Goal: Task Accomplishment & Management: Use online tool/utility

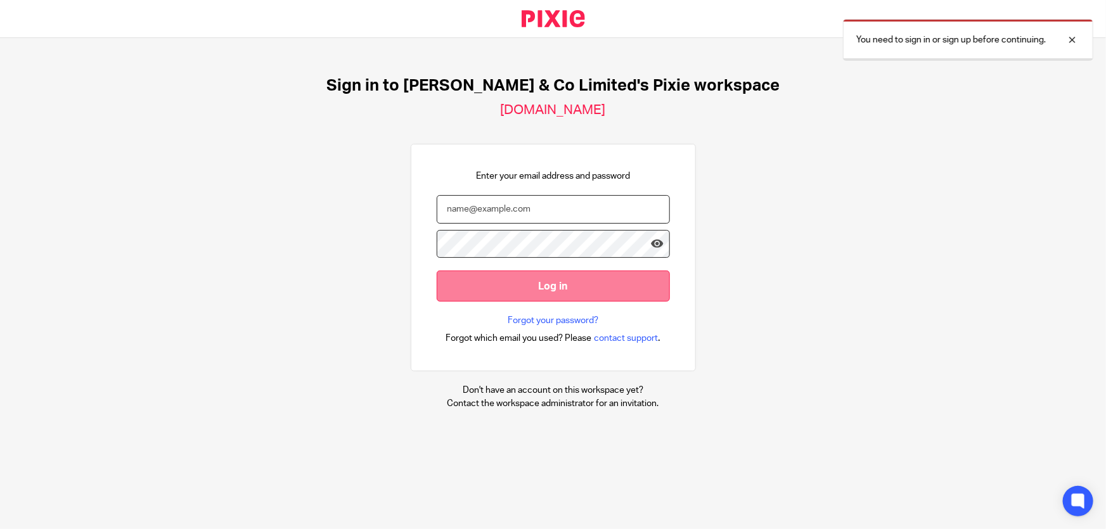
type input "[PERSON_NAME][EMAIL_ADDRESS][DOMAIN_NAME]"
click at [525, 276] on input "Log in" at bounding box center [553, 286] width 233 height 31
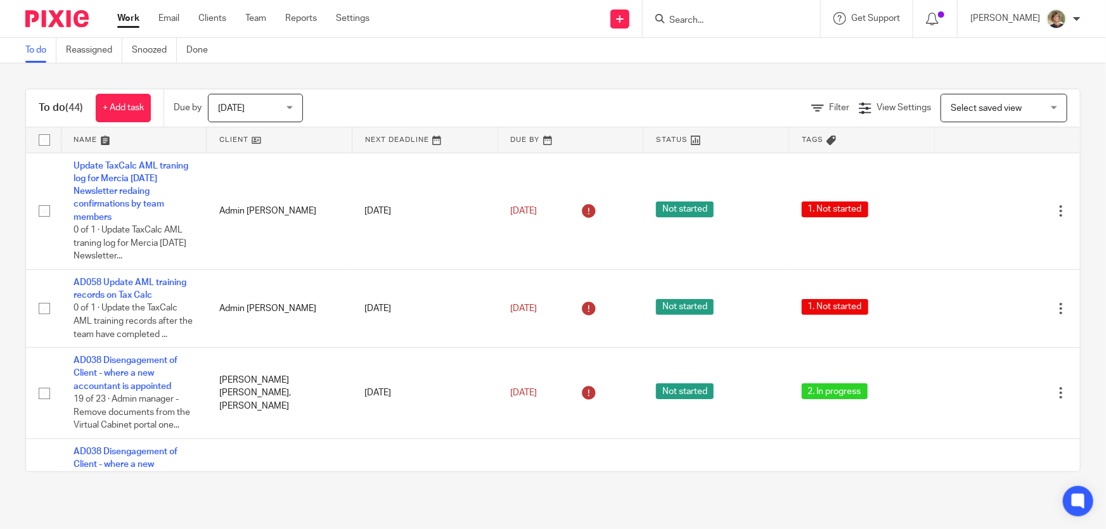
click at [751, 17] on input "Search" at bounding box center [725, 20] width 114 height 11
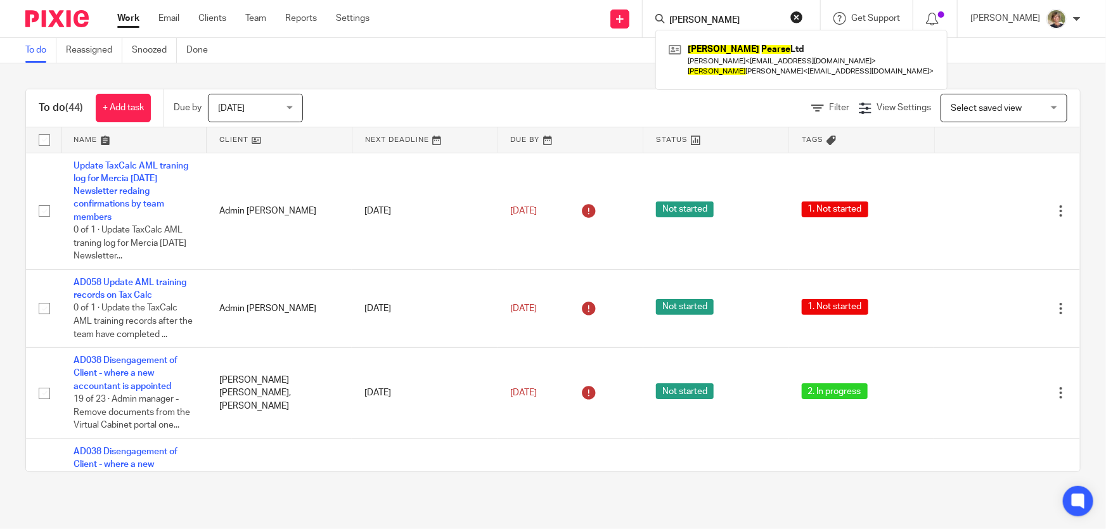
type input "sarah pearse"
click button "submit" at bounding box center [0, 0] width 0 height 0
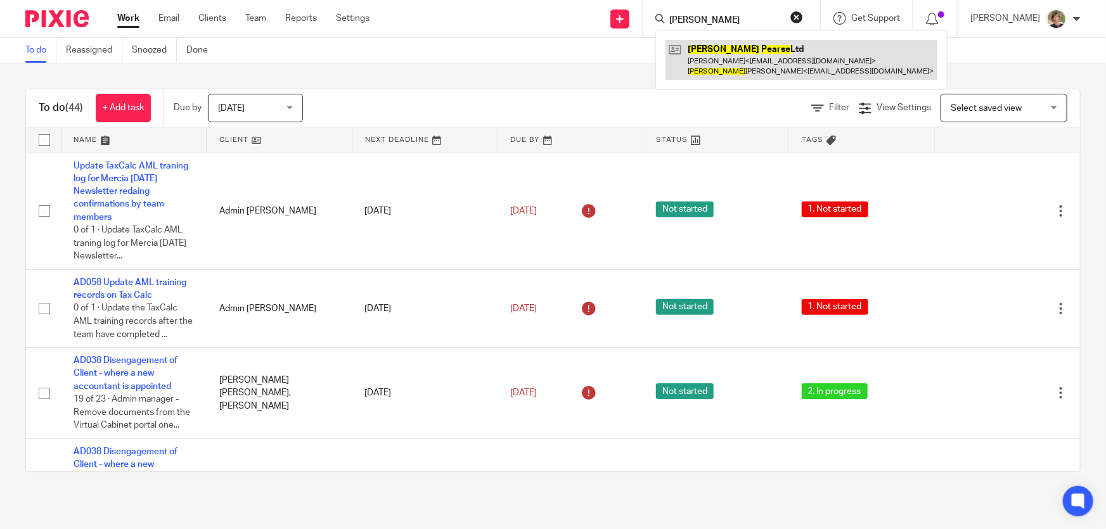
click at [814, 60] on link at bounding box center [801, 59] width 272 height 39
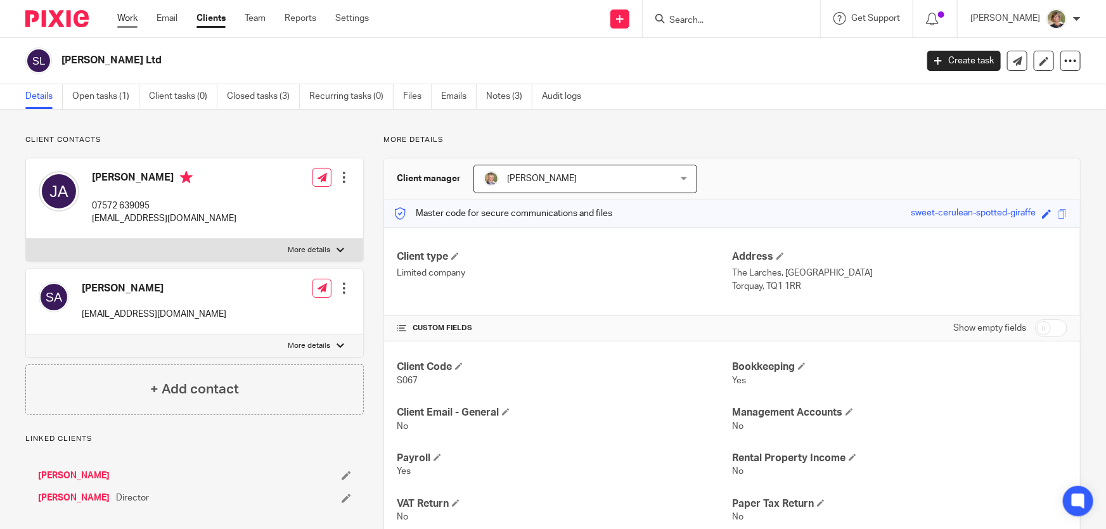
click at [122, 15] on link "Work" at bounding box center [127, 18] width 20 height 13
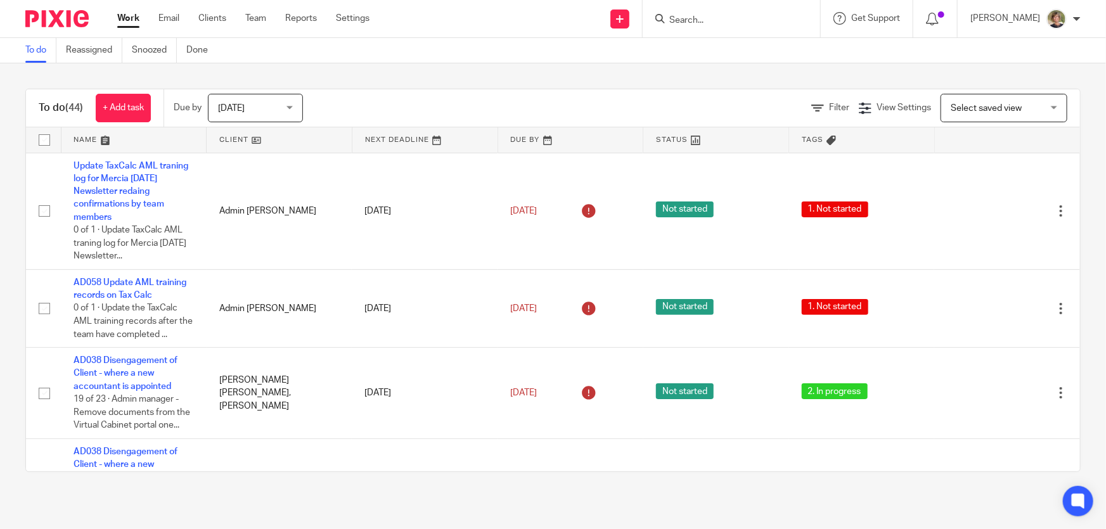
click at [292, 108] on div "Today Today" at bounding box center [255, 108] width 95 height 29
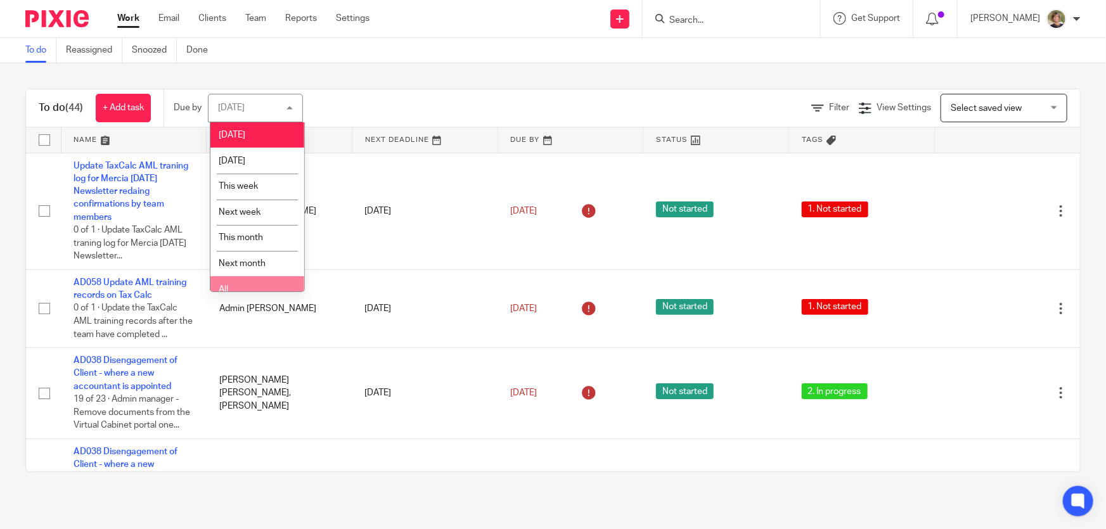
click at [257, 288] on li "All" at bounding box center [257, 289] width 94 height 26
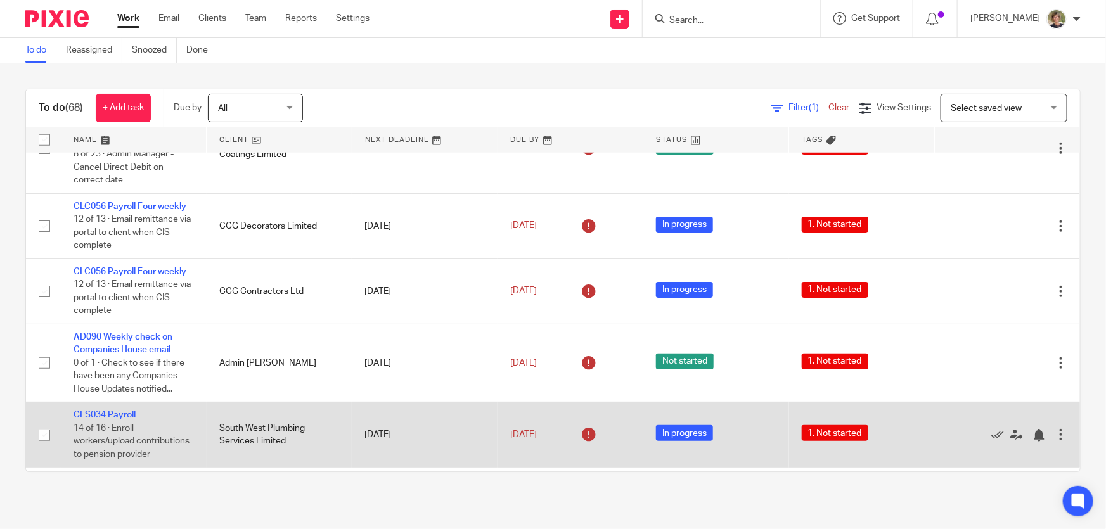
scroll to position [576, 0]
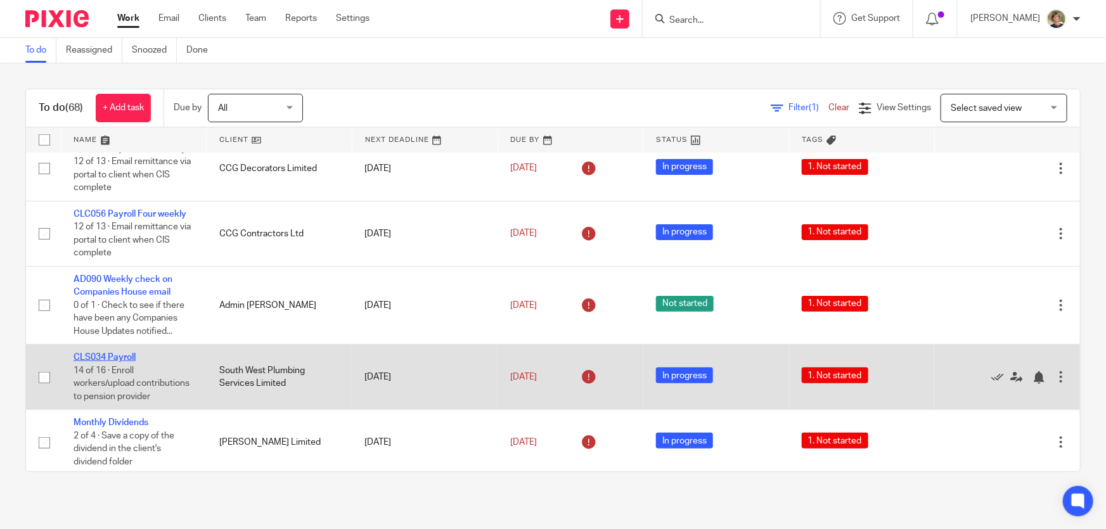
click at [105, 353] on link "CLS034 Payroll" at bounding box center [104, 357] width 62 height 9
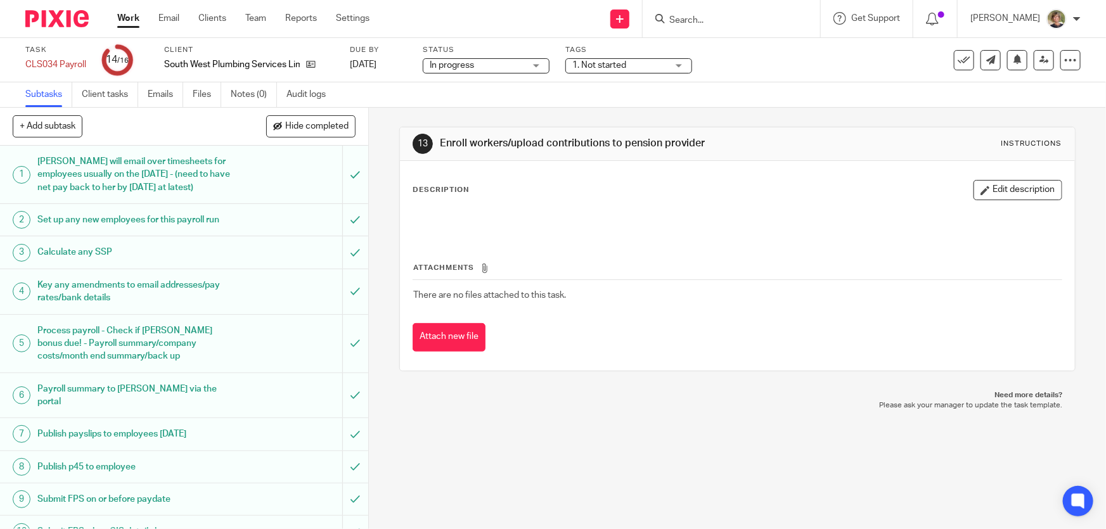
scroll to position [239, 0]
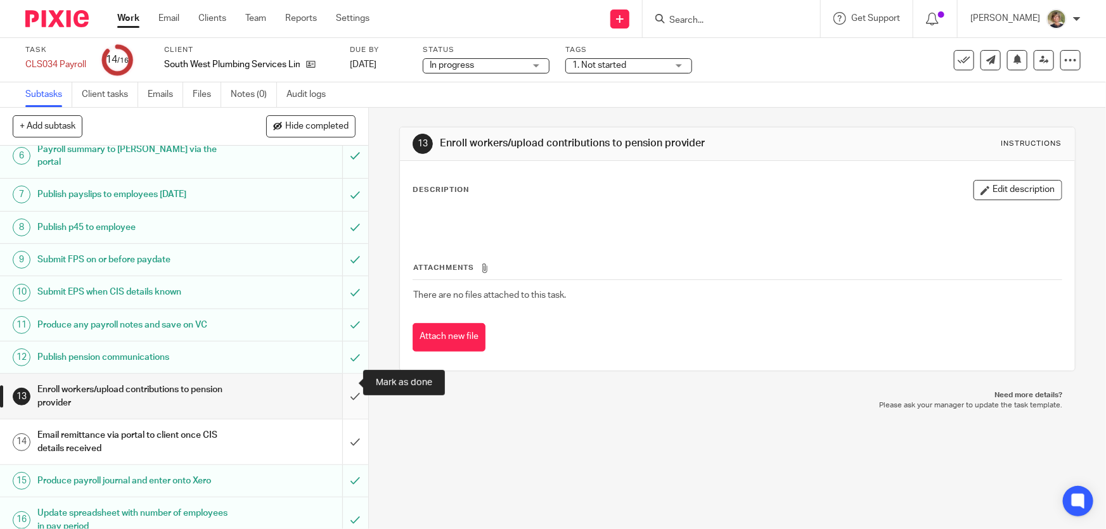
click at [344, 381] on input "submit" at bounding box center [184, 396] width 368 height 45
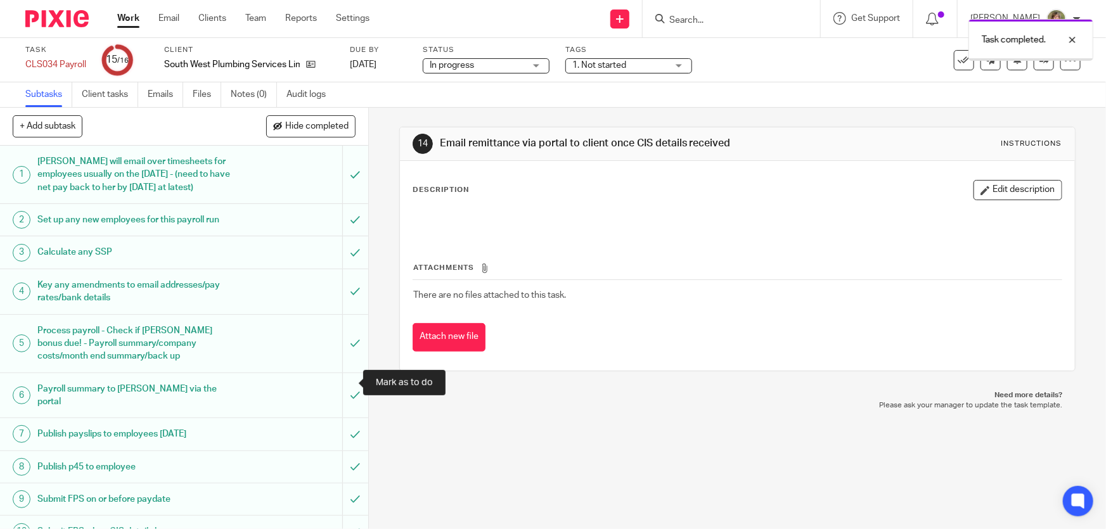
scroll to position [239, 0]
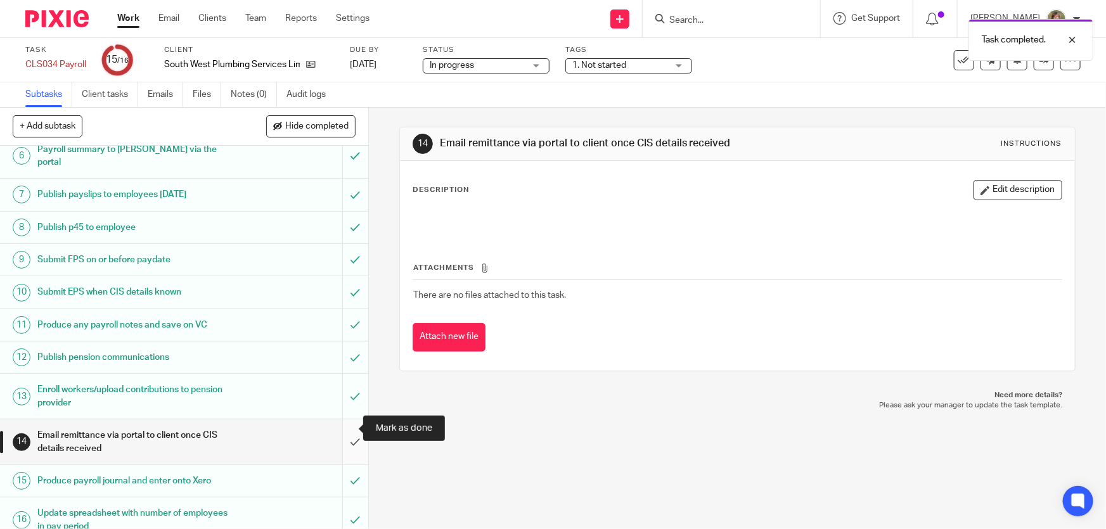
click at [344, 425] on input "submit" at bounding box center [184, 441] width 368 height 45
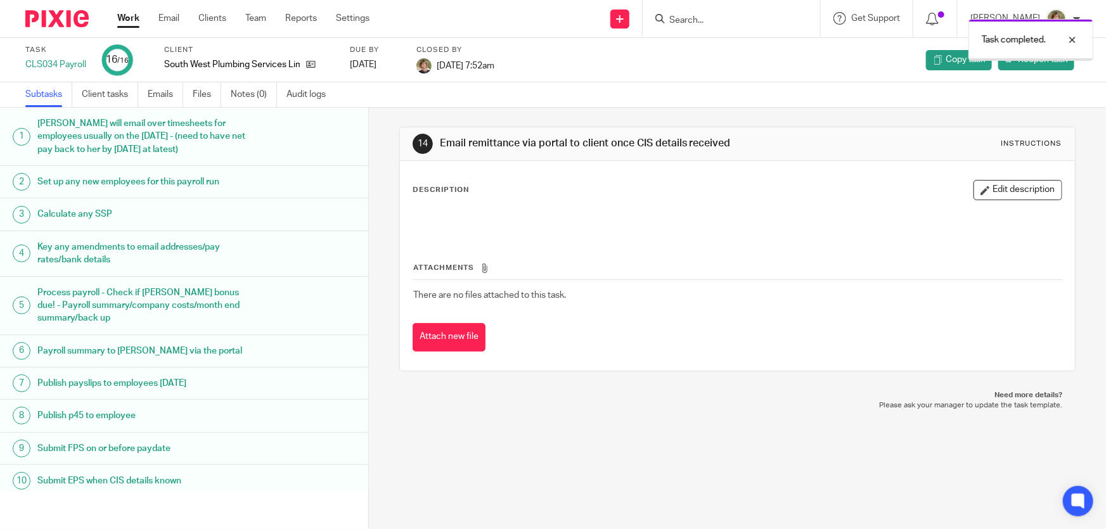
click at [128, 18] on link "Work" at bounding box center [128, 18] width 22 height 13
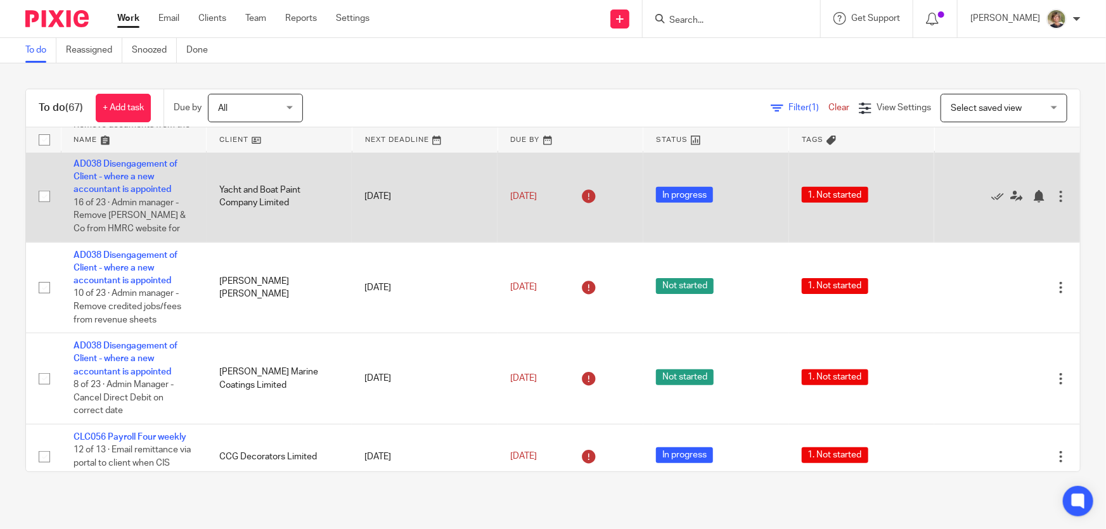
scroll to position [518, 0]
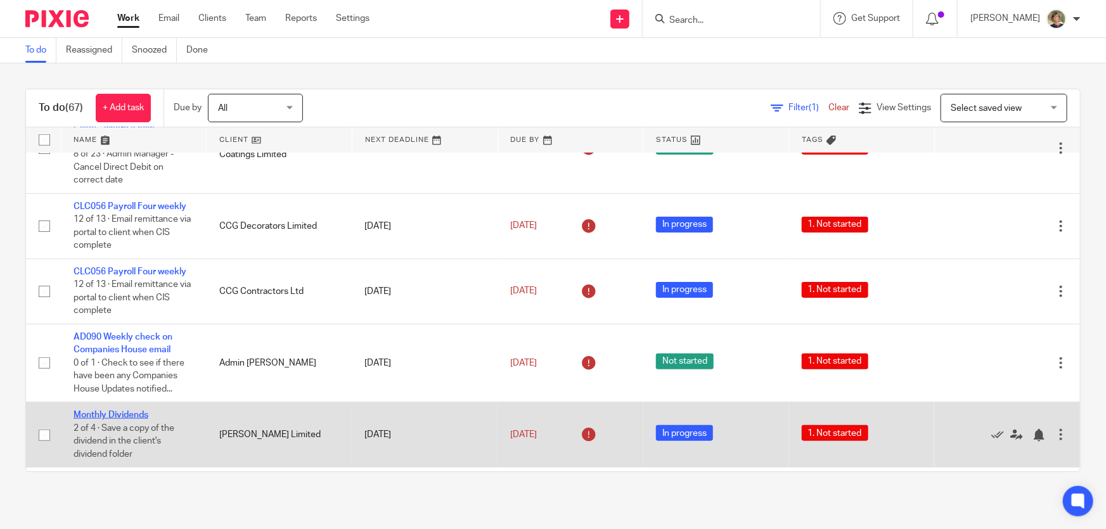
click at [95, 411] on link "Monthly Dividends" at bounding box center [110, 415] width 75 height 9
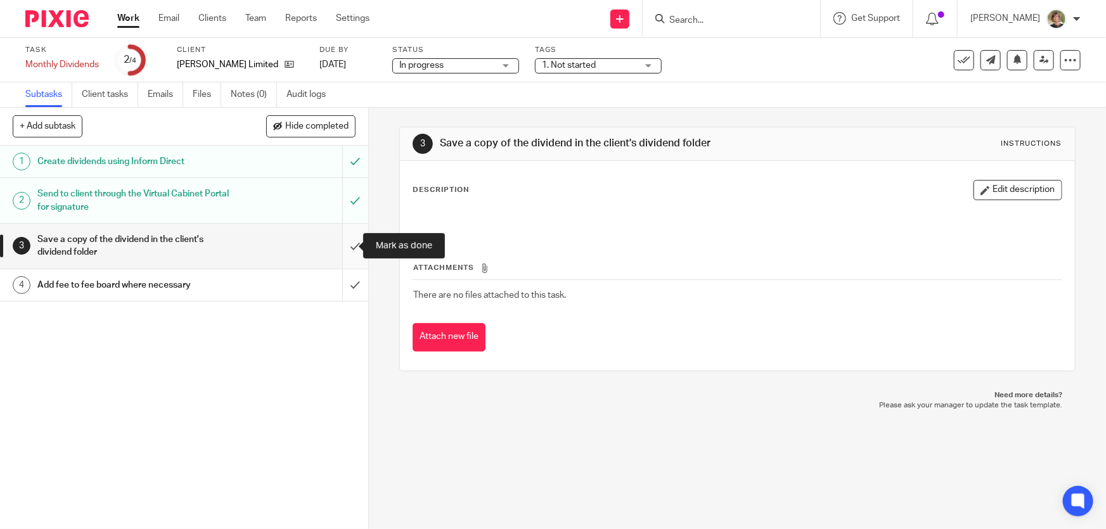
click at [342, 244] on input "submit" at bounding box center [184, 246] width 368 height 45
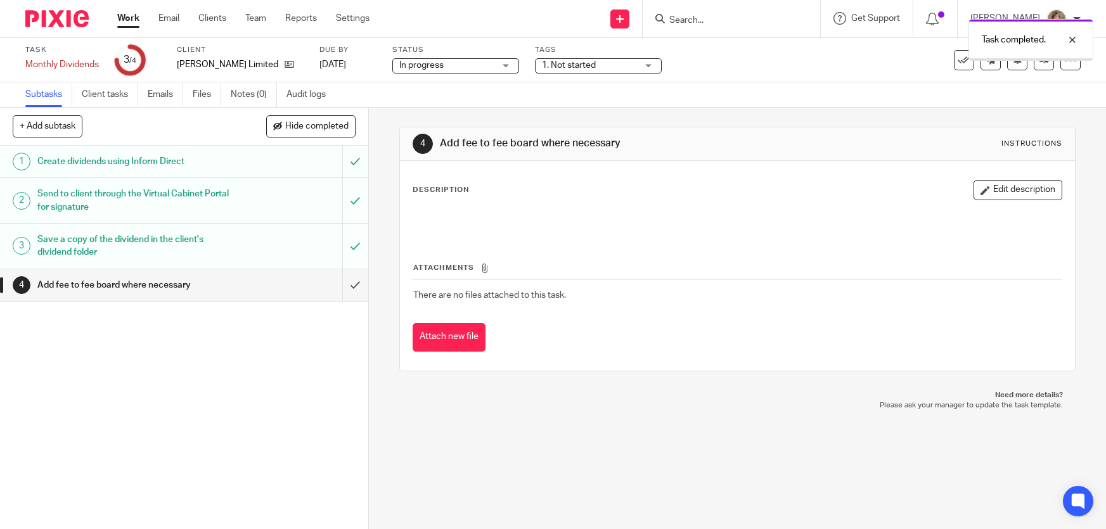
click at [345, 280] on input "submit" at bounding box center [184, 285] width 368 height 32
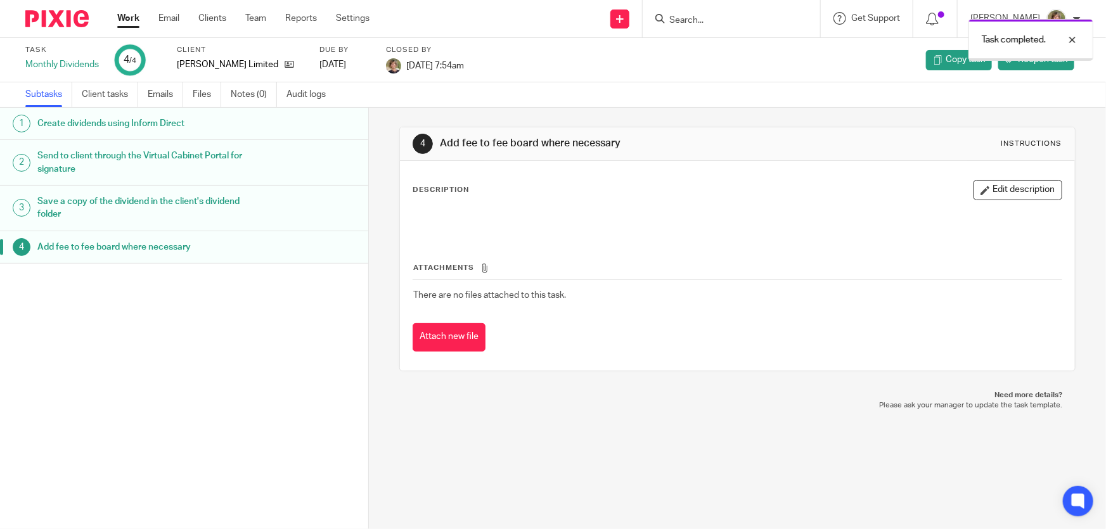
click at [131, 18] on link "Work" at bounding box center [128, 18] width 22 height 13
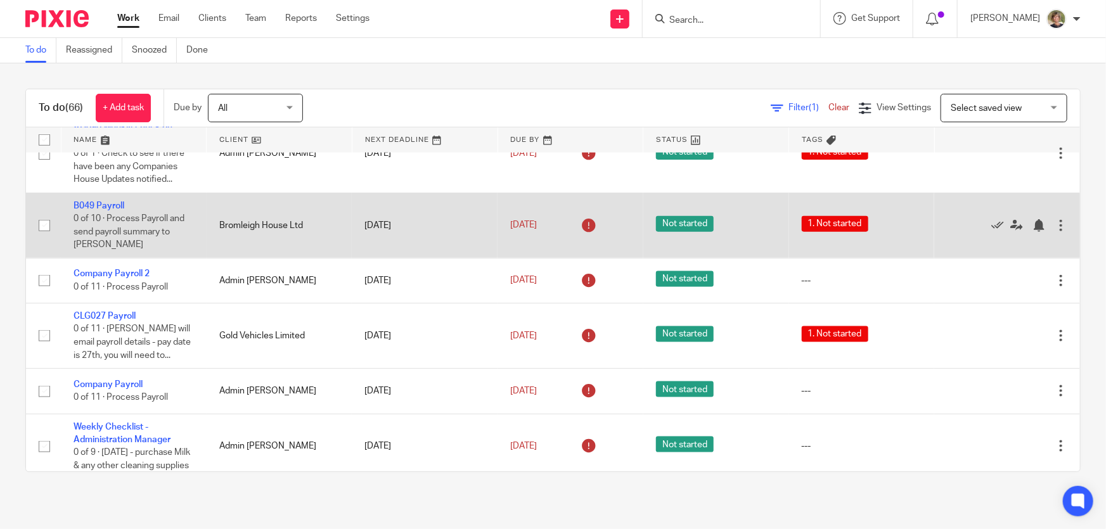
scroll to position [748, 0]
